Goal: Task Accomplishment & Management: Manage account settings

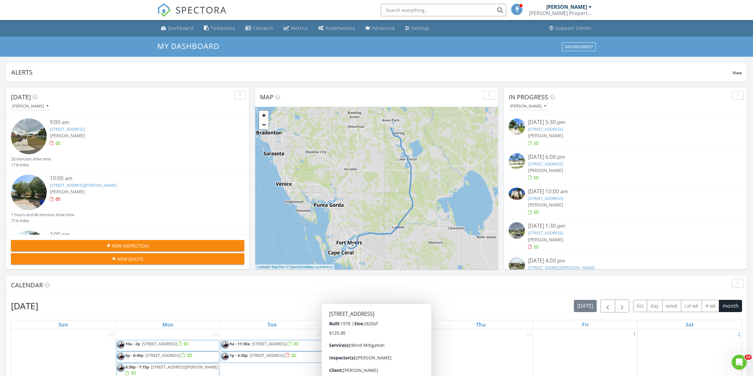
scroll to position [571, 754]
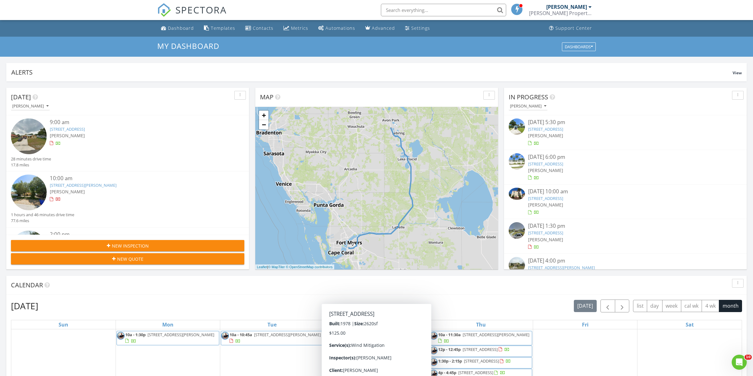
click at [464, 283] on div "Calendar" at bounding box center [372, 285] width 722 height 9
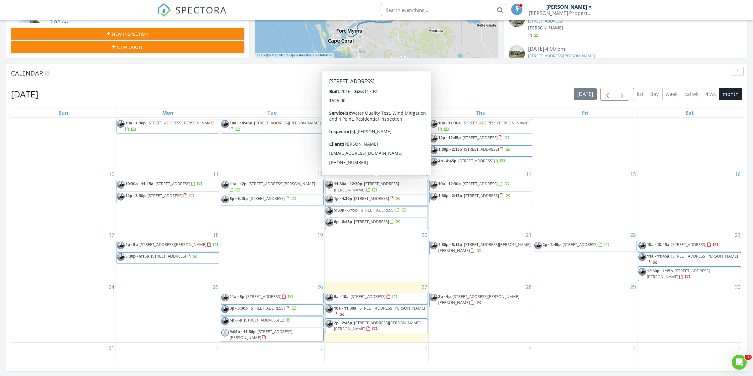
scroll to position [88, 0]
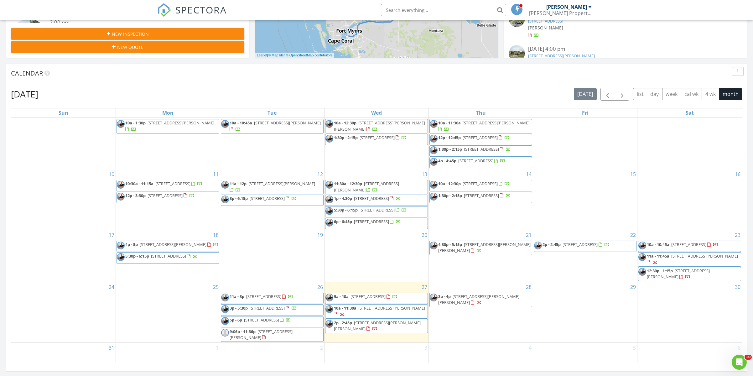
click at [380, 305] on span "48 Lake Henry Dr, Lake Placid 33852" at bounding box center [392, 308] width 67 height 6
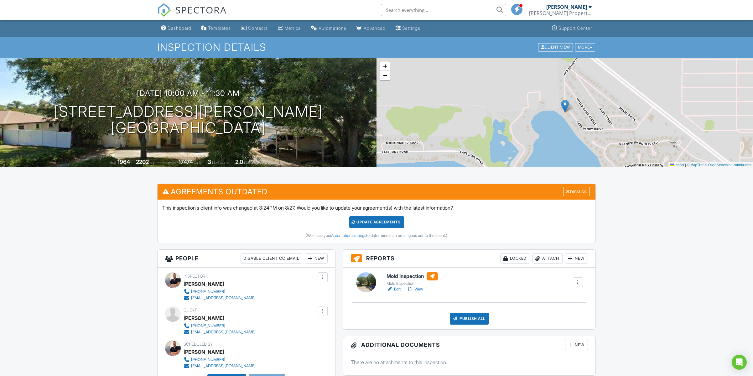
click at [177, 27] on div "Dashboard" at bounding box center [180, 27] width 24 height 5
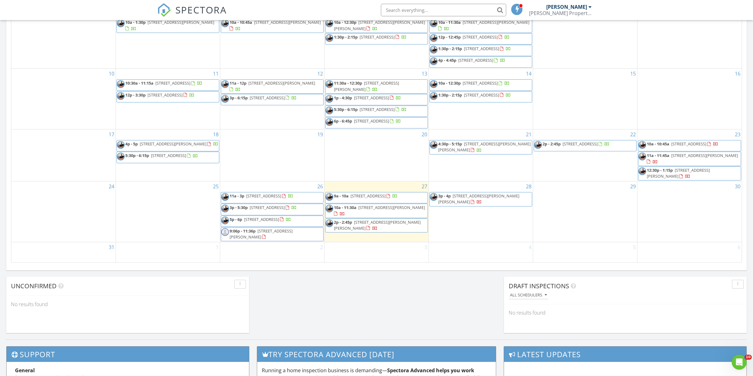
scroll to position [88, 0]
click at [380, 193] on span "4321 Maderia Ave, Sebring 33872" at bounding box center [368, 196] width 35 height 6
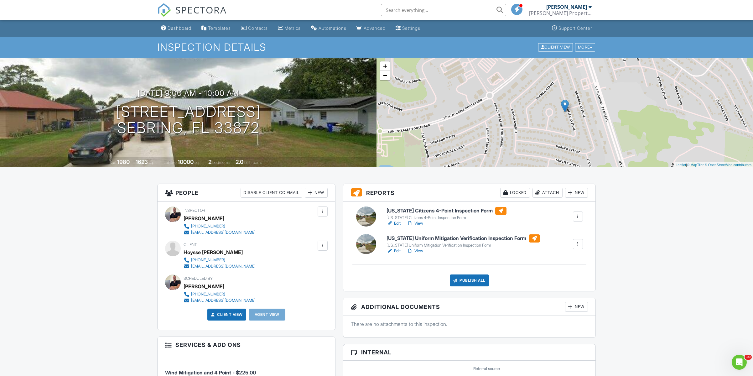
click at [408, 13] on input "text" at bounding box center [443, 10] width 125 height 13
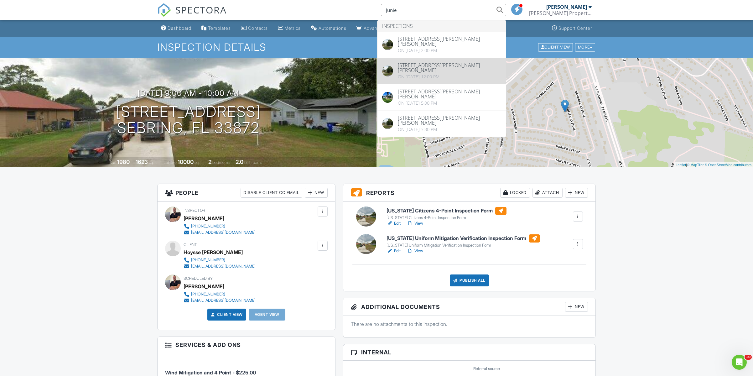
type input "Junie"
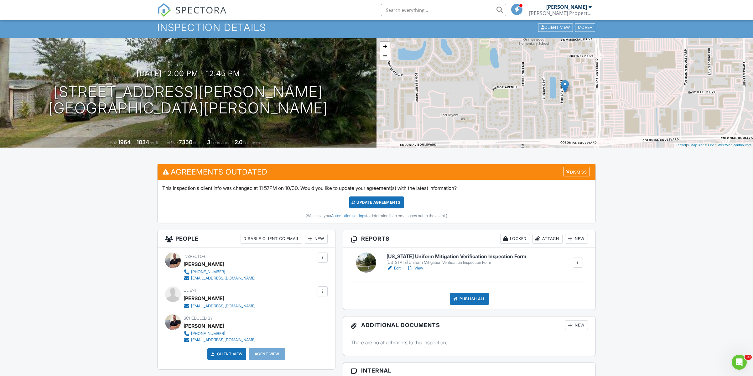
click at [442, 11] on input "text" at bounding box center [443, 10] width 125 height 13
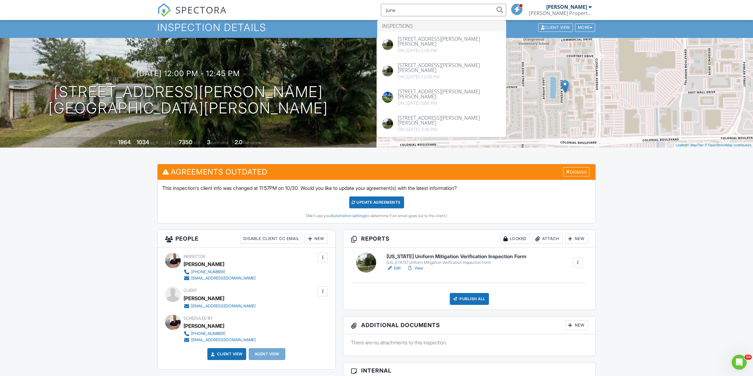
type input "June"
drag, startPoint x: 442, startPoint y: 11, endPoint x: 438, endPoint y: 106, distance: 94.7
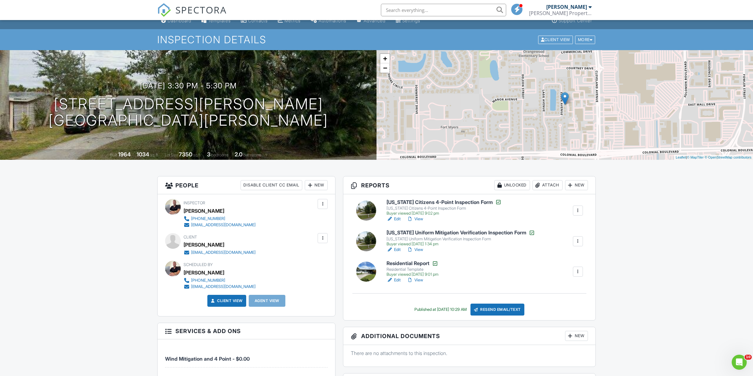
scroll to position [12, 0]
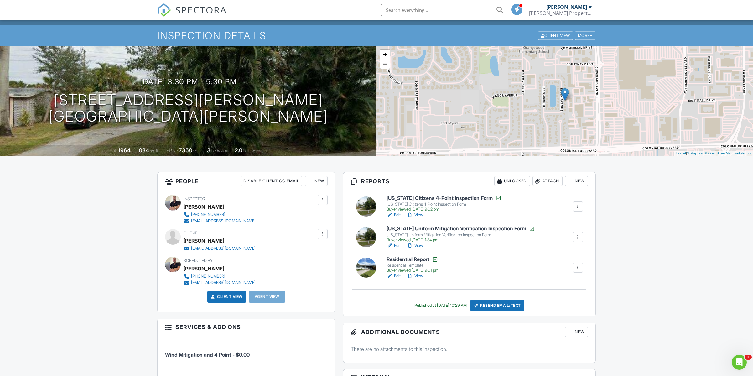
click at [397, 215] on link "Edit" at bounding box center [394, 215] width 14 height 6
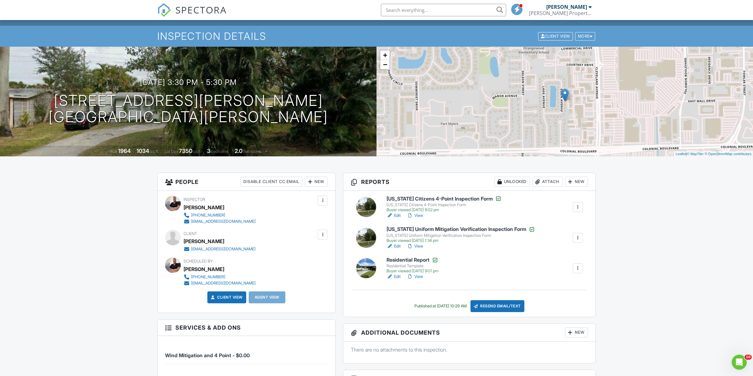
click at [417, 217] on link "View" at bounding box center [415, 215] width 16 height 6
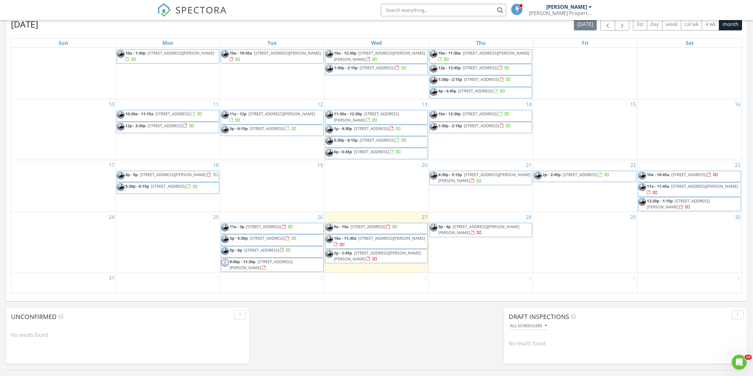
scroll to position [281, 0]
click at [376, 224] on span "4321 Maderia Ave, Sebring 33872" at bounding box center [368, 227] width 35 height 6
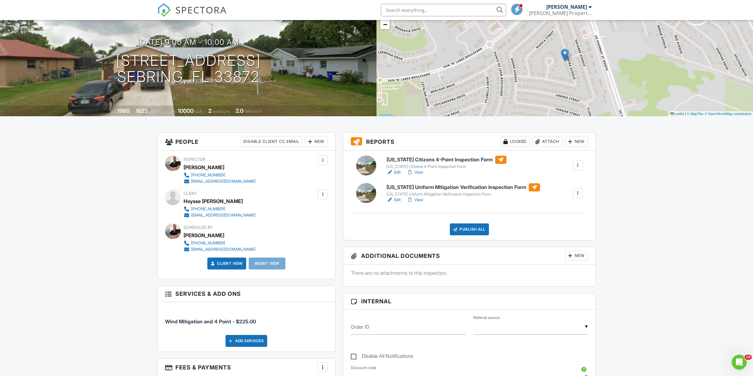
scroll to position [85, 0]
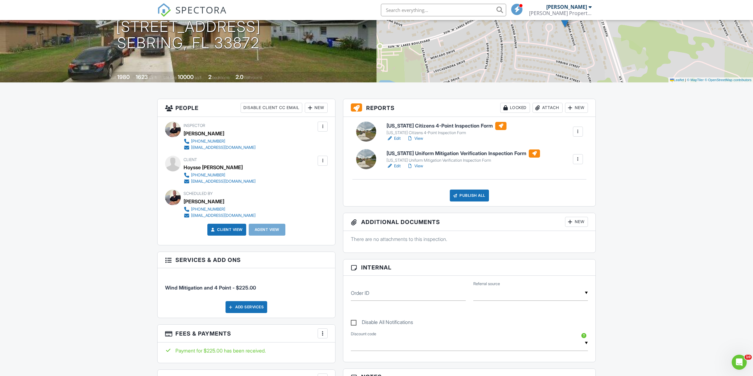
click at [396, 138] on link "Edit" at bounding box center [394, 138] width 14 height 6
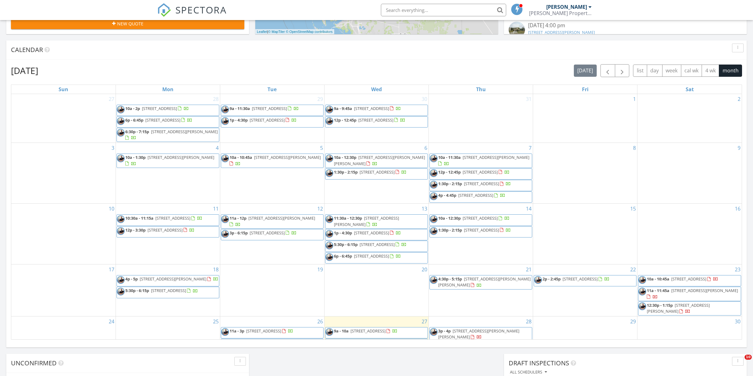
scroll to position [88, 0]
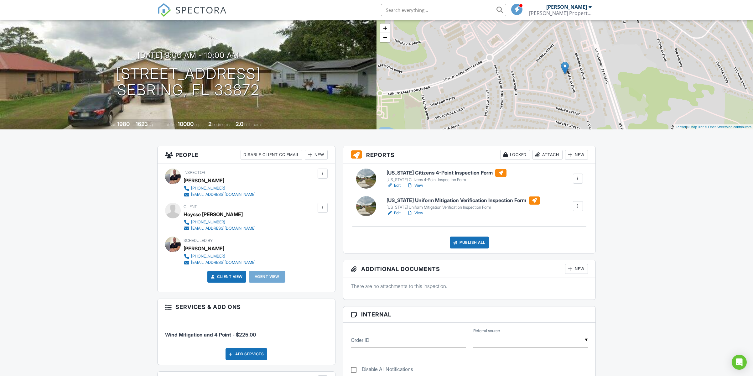
scroll to position [47, 0]
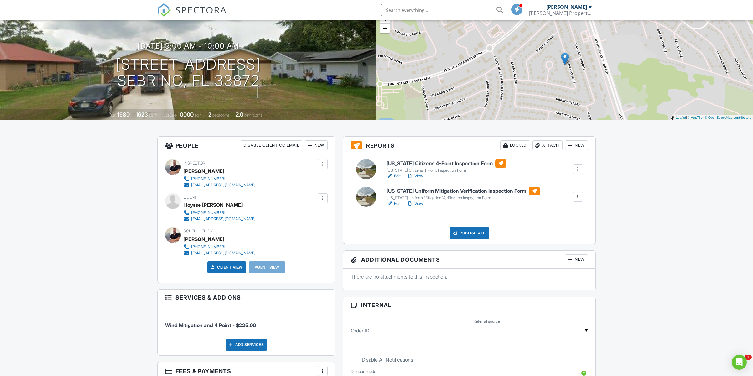
click at [397, 202] on link "Edit" at bounding box center [394, 204] width 14 height 6
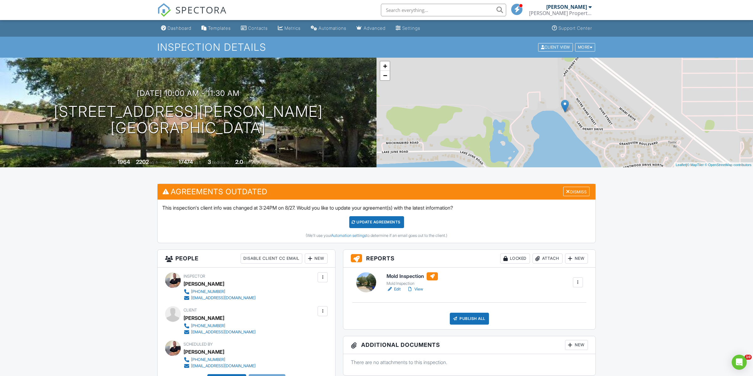
drag, startPoint x: 179, startPoint y: 24, endPoint x: 214, endPoint y: 93, distance: 78.5
click at [179, 24] on link "Dashboard" at bounding box center [176, 29] width 35 height 12
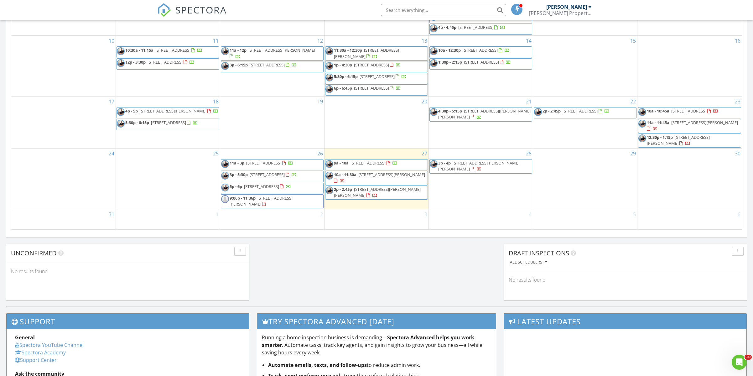
click at [360, 189] on span "4293 Ellen Ave, Fort Myers 33901" at bounding box center [377, 192] width 87 height 12
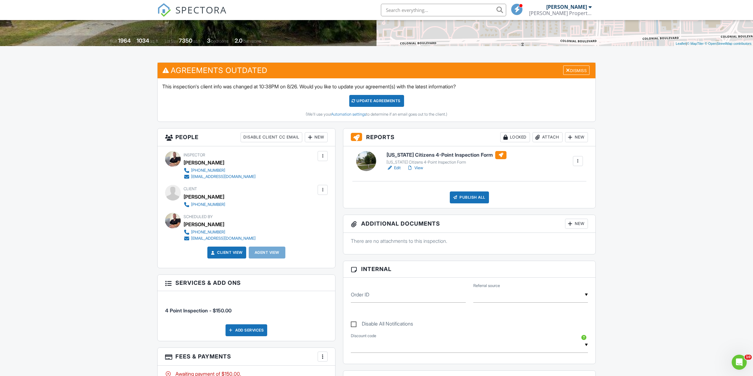
scroll to position [121, 0]
click at [396, 167] on link "Edit" at bounding box center [394, 168] width 14 height 6
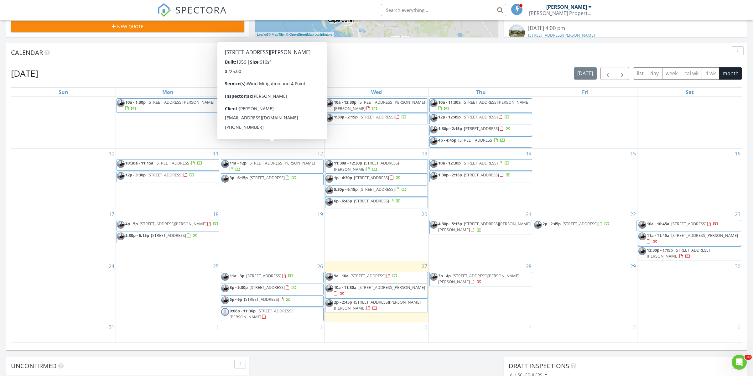
scroll to position [88, 0]
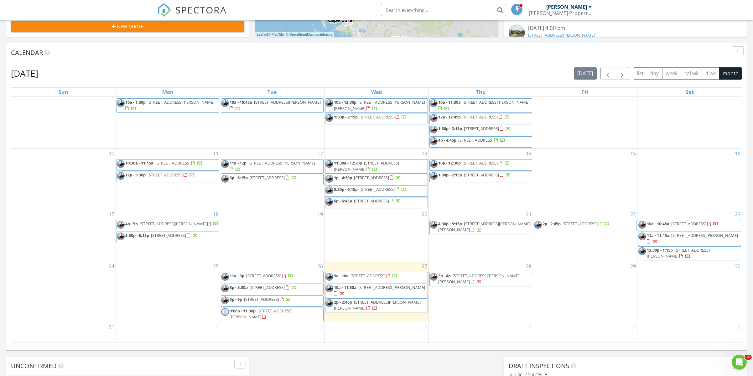
click at [364, 285] on span "10a - 11:30a 48 Lake Henry Dr, Lake Placid 33852" at bounding box center [377, 291] width 102 height 12
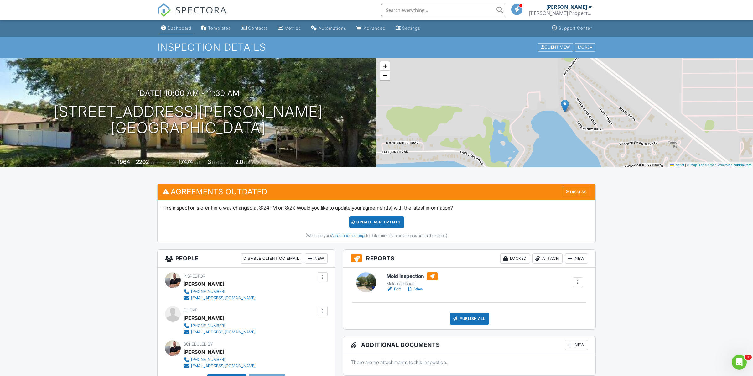
click at [177, 27] on div "Dashboard" at bounding box center [180, 27] width 24 height 5
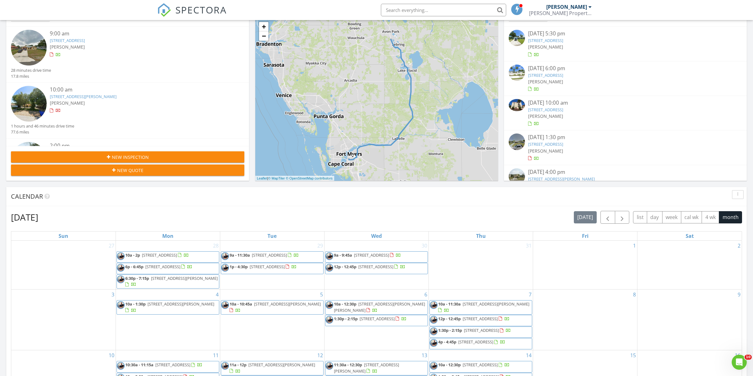
scroll to position [89, 0]
